Goal: Information Seeking & Learning: Find specific fact

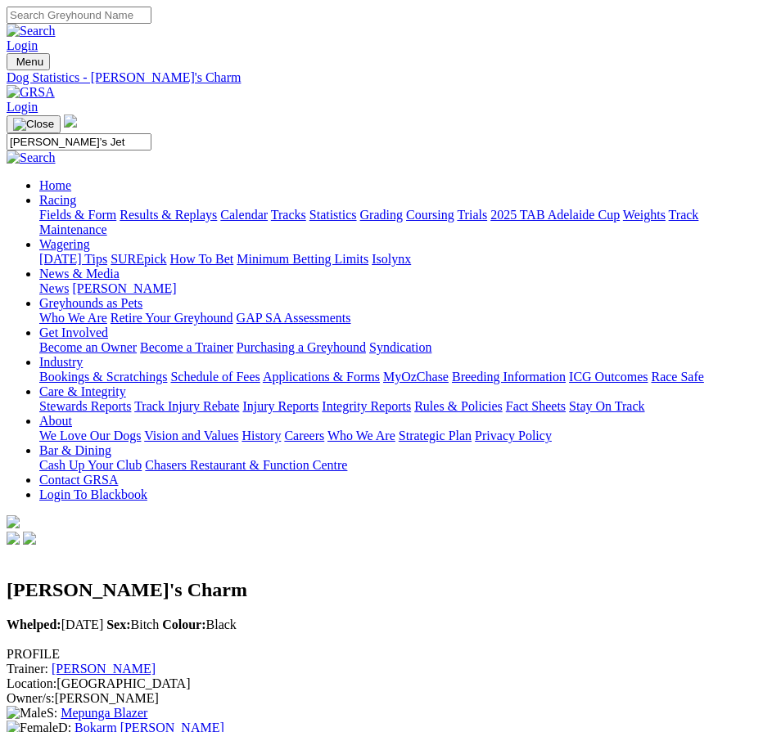
type input "[PERSON_NAME]’s Jet"
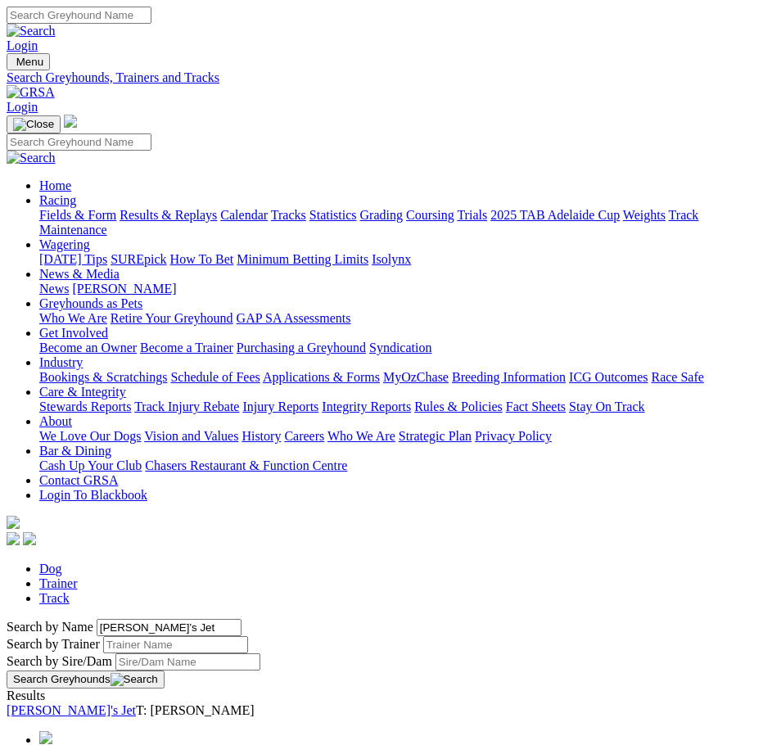
click at [122, 703] on link "[PERSON_NAME]'s Jet" at bounding box center [71, 710] width 129 height 14
